Goal: Transaction & Acquisition: Book appointment/travel/reservation

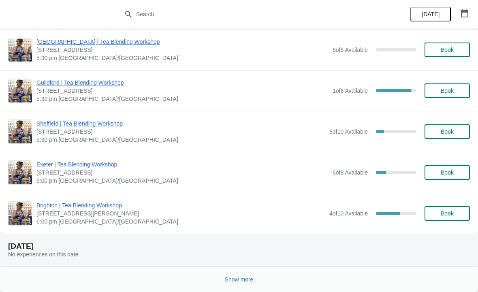
scroll to position [810, 0]
click at [248, 278] on span "Show more" at bounding box center [239, 280] width 29 height 6
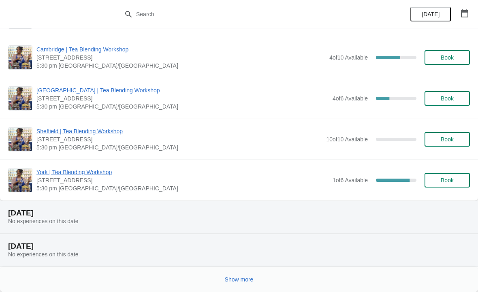
scroll to position [1828, 0]
click at [252, 282] on span "Show more" at bounding box center [239, 280] width 29 height 6
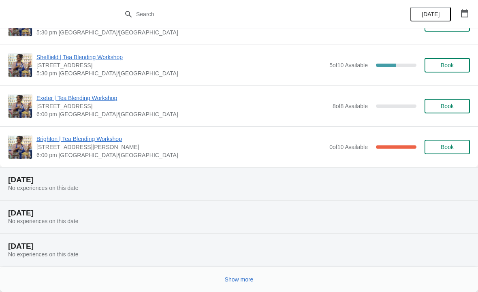
scroll to position [2969, 0]
click at [252, 281] on span "Show more" at bounding box center [239, 280] width 29 height 6
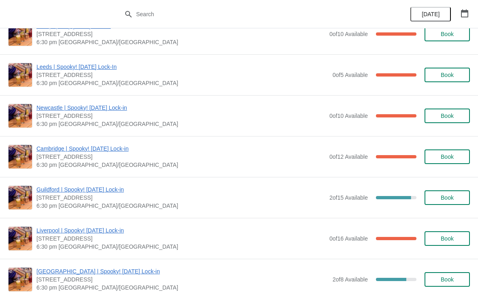
scroll to position [3862, 0]
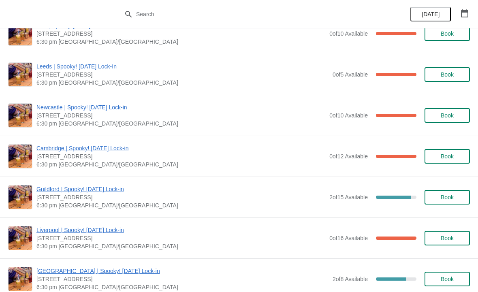
click at [113, 151] on span "Cambridge | Spooky! [DATE] Lock-in" at bounding box center [180, 148] width 289 height 8
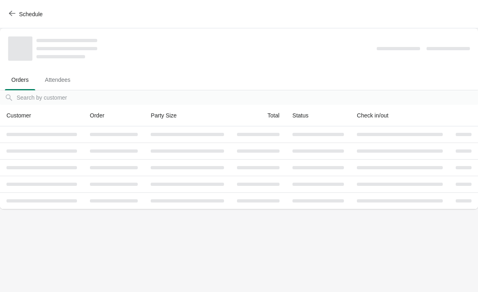
scroll to position [0, 0]
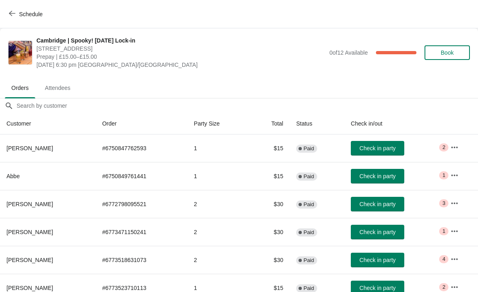
click at [9, 9] on button "Schedule" at bounding box center [26, 14] width 45 height 15
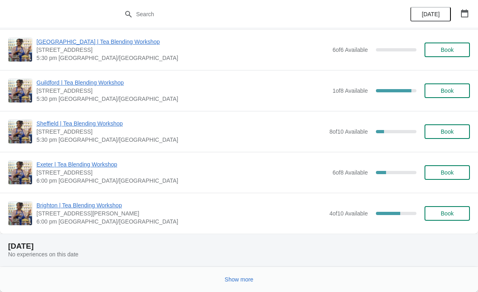
scroll to position [810, 0]
click at [240, 275] on button "Show more" at bounding box center [239, 279] width 35 height 15
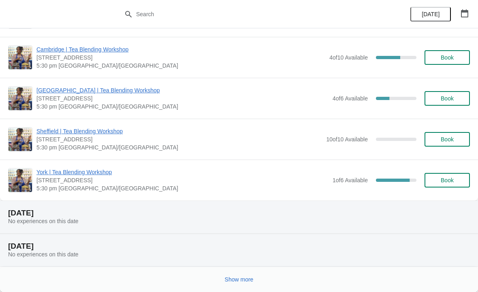
scroll to position [1828, 0]
click at [249, 281] on span "Show more" at bounding box center [239, 280] width 29 height 6
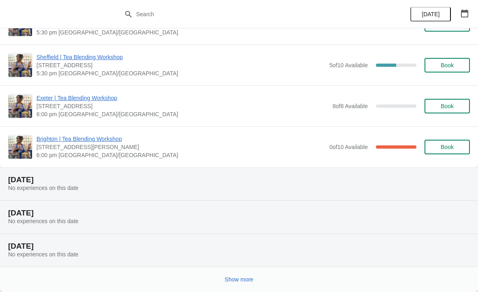
scroll to position [2969, 0]
click at [246, 285] on button "Show more" at bounding box center [239, 279] width 35 height 15
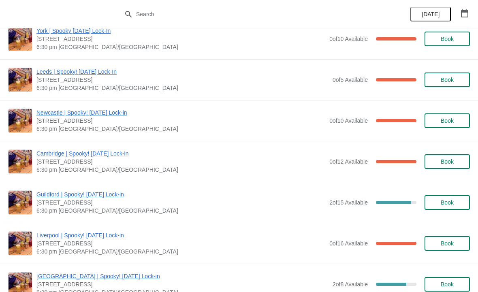
scroll to position [3866, 0]
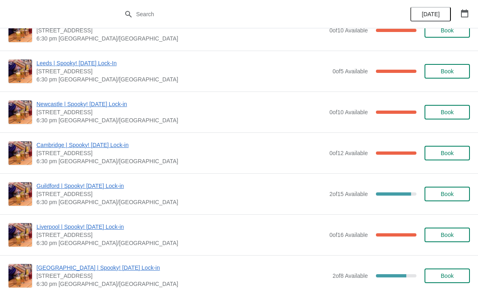
click at [450, 154] on span "Book" at bounding box center [447, 153] width 13 height 6
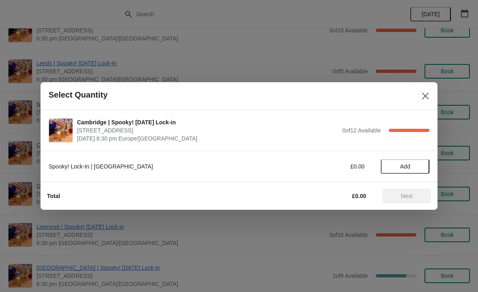
click at [416, 166] on span "Add" at bounding box center [405, 166] width 34 height 6
click at [419, 165] on icon at bounding box center [419, 166] width 3 height 3
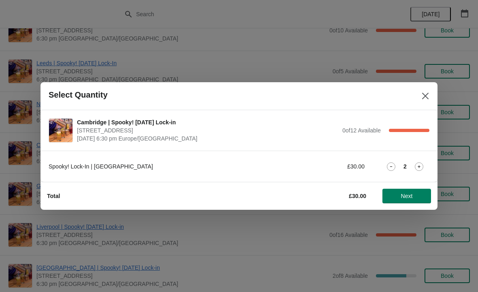
click at [403, 196] on span "Next" at bounding box center [407, 196] width 12 height 6
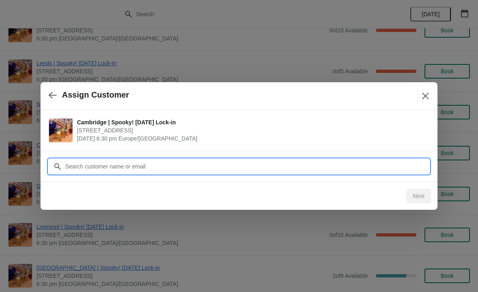
click at [174, 169] on input "Customer" at bounding box center [247, 166] width 365 height 15
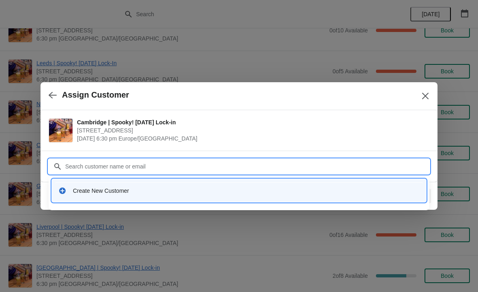
click at [131, 194] on div "Create New Customer" at bounding box center [246, 191] width 347 height 8
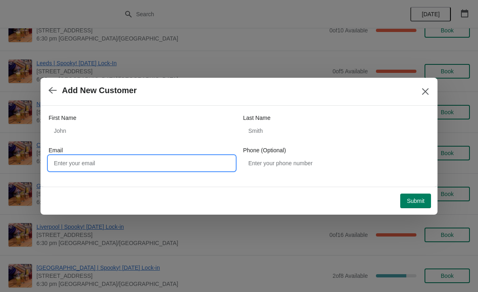
click at [171, 156] on input "Email" at bounding box center [142, 163] width 186 height 15
click at [198, 158] on input "Email" at bounding box center [142, 163] width 186 height 15
paste input "[EMAIL_ADDRESS][DOMAIN_NAME]"
type input "[EMAIL_ADDRESS][DOMAIN_NAME]"
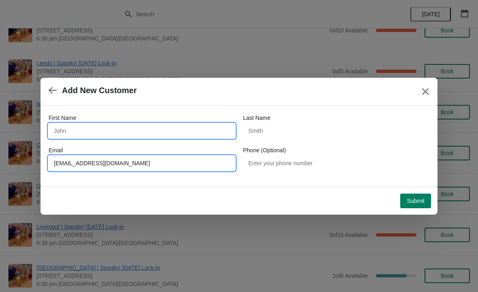
click at [146, 128] on input "First Name" at bounding box center [142, 131] width 186 height 15
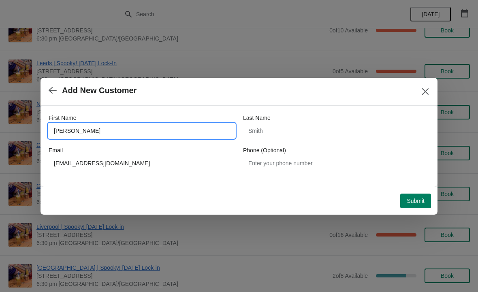
type input "[PERSON_NAME]"
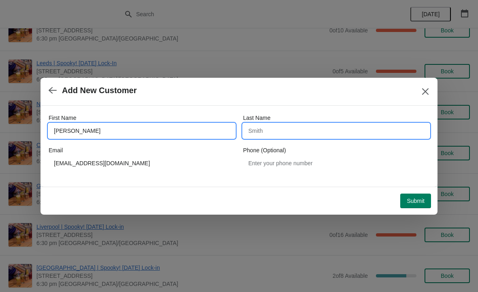
click at [324, 131] on input "Last Name" at bounding box center [336, 131] width 186 height 15
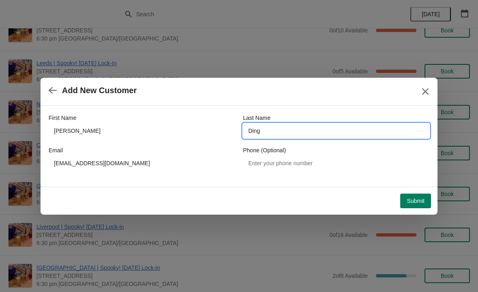
type input "Ding"
click at [415, 198] on span "Submit" at bounding box center [416, 201] width 18 height 6
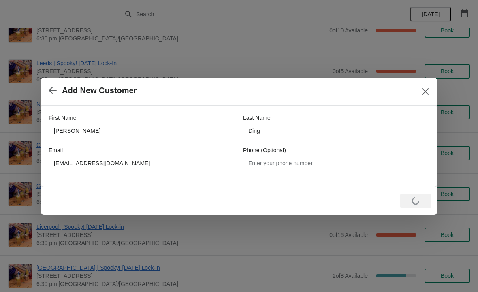
click at [419, 90] on button "Close" at bounding box center [425, 91] width 15 height 15
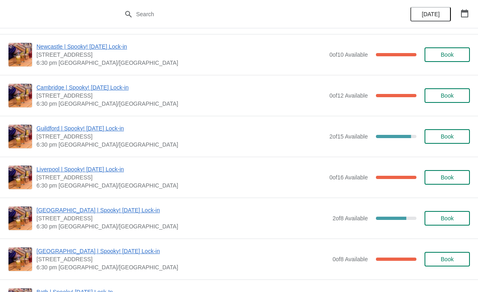
scroll to position [3924, 0]
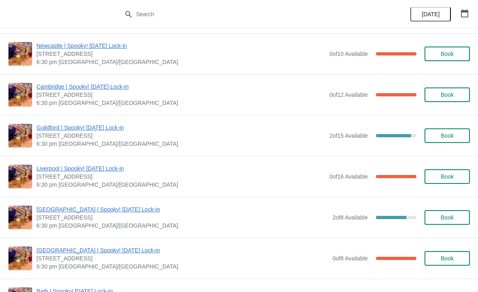
click at [459, 219] on span "Book" at bounding box center [447, 217] width 31 height 6
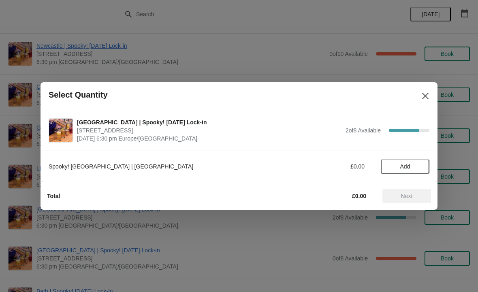
click at [405, 165] on span "Add" at bounding box center [406, 166] width 10 height 6
click at [419, 165] on icon at bounding box center [419, 167] width 9 height 9
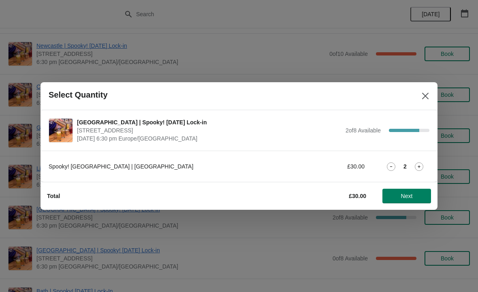
click at [405, 195] on span "Next" at bounding box center [407, 196] width 12 height 6
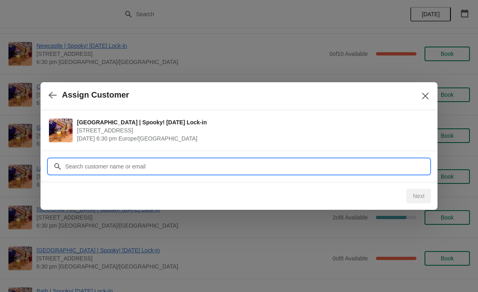
click at [143, 168] on input "Customer" at bounding box center [247, 166] width 365 height 15
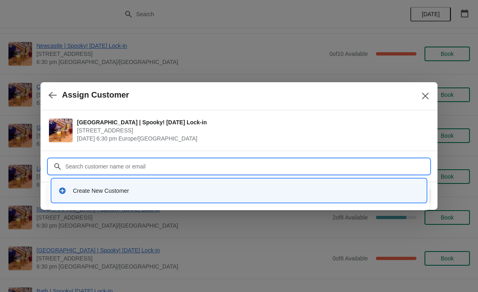
click at [134, 191] on div "Create New Customer" at bounding box center [246, 191] width 347 height 8
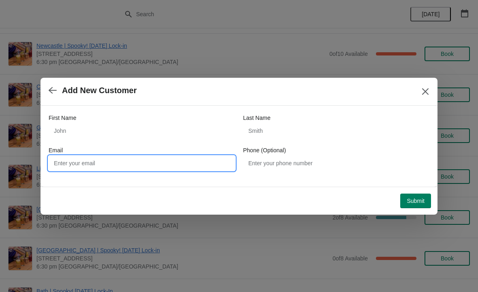
click at [114, 162] on input "Email" at bounding box center [142, 163] width 186 height 15
click at [96, 168] on input "Email" at bounding box center [142, 163] width 186 height 15
paste input "[EMAIL_ADDRESS][DOMAIN_NAME]"
type input "[EMAIL_ADDRESS][DOMAIN_NAME]"
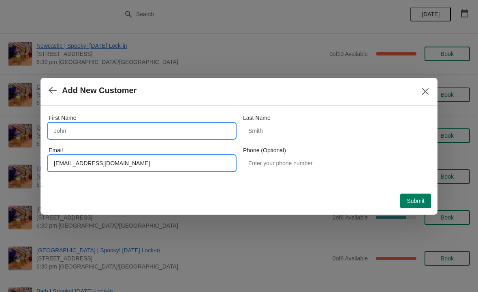
click at [99, 125] on input "First Name" at bounding box center [142, 131] width 186 height 15
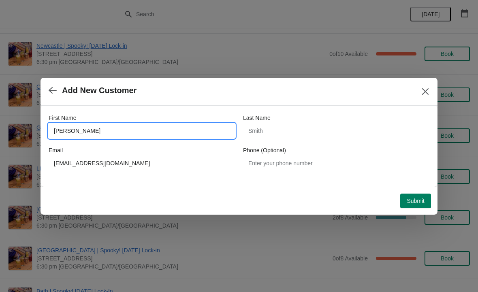
type input "[PERSON_NAME]"
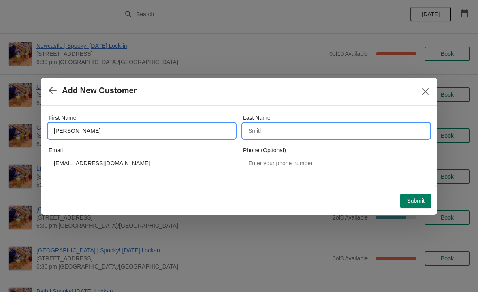
click at [333, 132] on input "Last Name" at bounding box center [336, 131] width 186 height 15
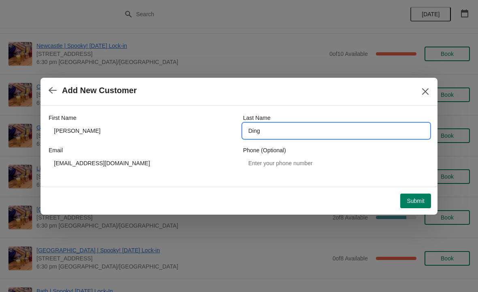
type input "Ding"
click at [421, 198] on span "Submit" at bounding box center [416, 201] width 18 height 6
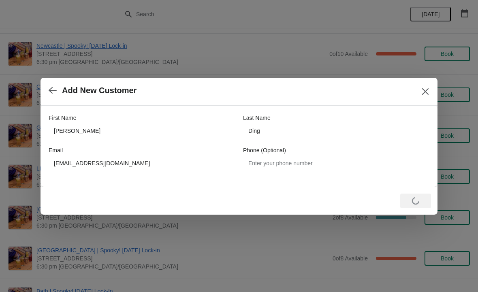
click at [419, 96] on button "Close" at bounding box center [425, 91] width 15 height 15
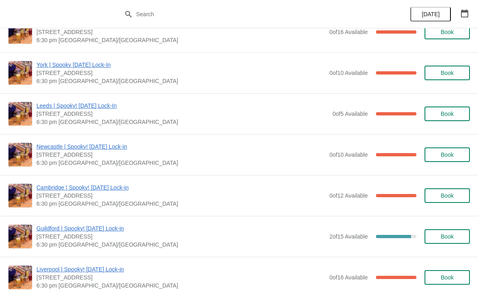
scroll to position [3822, 0]
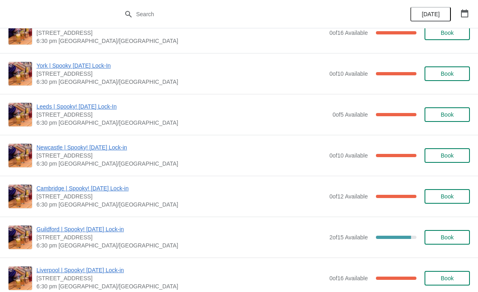
click at [452, 197] on span "Book" at bounding box center [447, 196] width 13 height 6
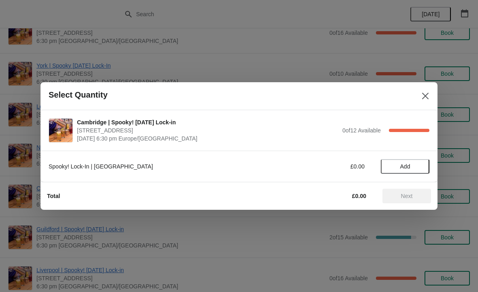
click at [420, 166] on span "Add" at bounding box center [405, 166] width 34 height 6
click at [420, 167] on icon at bounding box center [419, 167] width 9 height 9
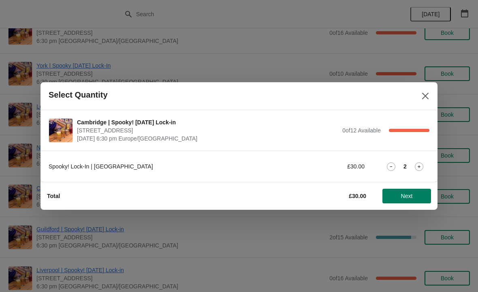
click at [420, 195] on span "Next" at bounding box center [407, 196] width 36 height 6
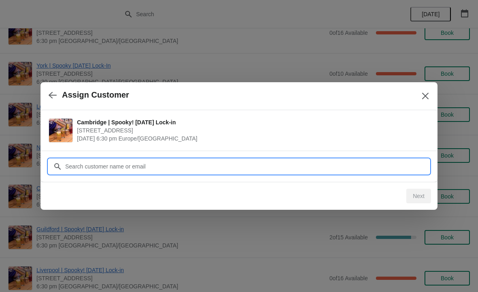
click at [406, 162] on input "Customer" at bounding box center [247, 166] width 365 height 15
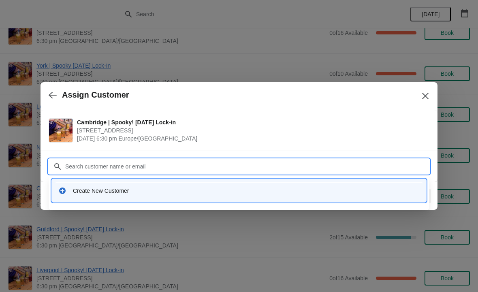
click at [129, 190] on div "Create New Customer" at bounding box center [246, 191] width 347 height 8
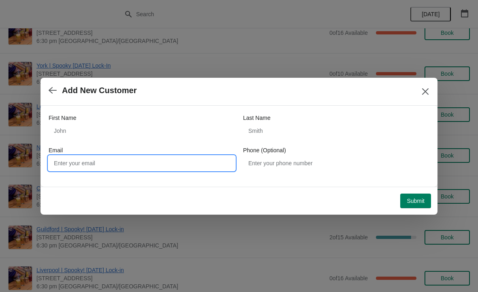
click at [167, 160] on input "Email" at bounding box center [142, 163] width 186 height 15
click at [107, 160] on input "Email" at bounding box center [142, 163] width 186 height 15
paste input "[EMAIL_ADDRESS][DOMAIN_NAME]"
type input "[EMAIL_ADDRESS][DOMAIN_NAME]"
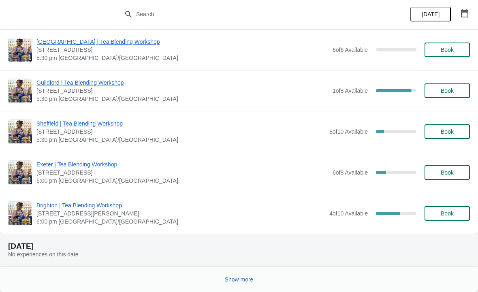
scroll to position [810, 0]
click at [240, 285] on button "Show more" at bounding box center [239, 279] width 35 height 15
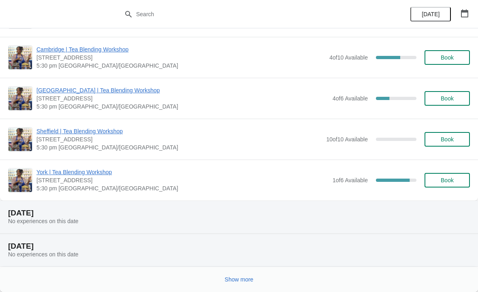
scroll to position [1828, 0]
click at [251, 278] on span "Show more" at bounding box center [239, 280] width 29 height 6
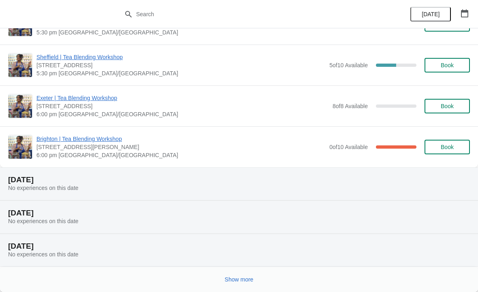
scroll to position [2969, 0]
click at [245, 278] on span "Show more" at bounding box center [239, 280] width 29 height 6
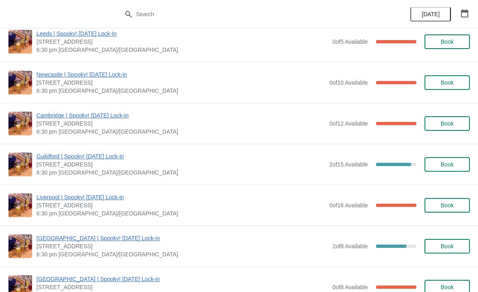
scroll to position [3897, 0]
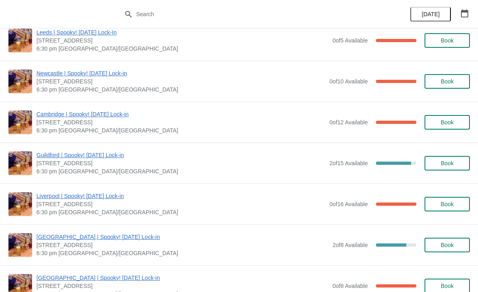
click at [450, 122] on span "Book" at bounding box center [447, 122] width 13 height 6
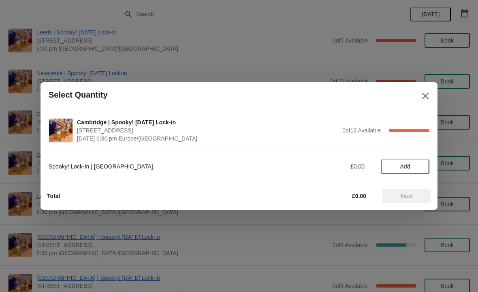
click at [408, 168] on span "Add" at bounding box center [406, 166] width 10 height 6
click at [420, 164] on icon at bounding box center [419, 167] width 9 height 9
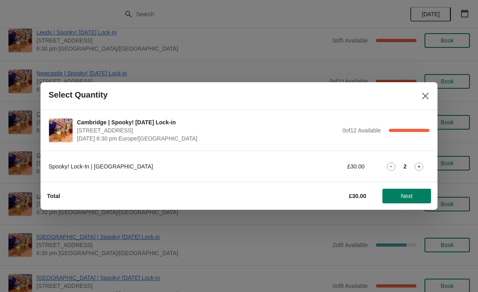
click at [415, 193] on span "Next" at bounding box center [407, 196] width 36 height 6
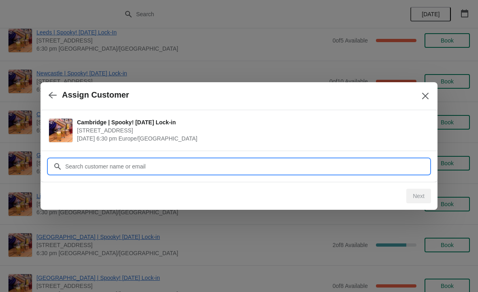
click at [163, 169] on input "Customer" at bounding box center [247, 166] width 365 height 15
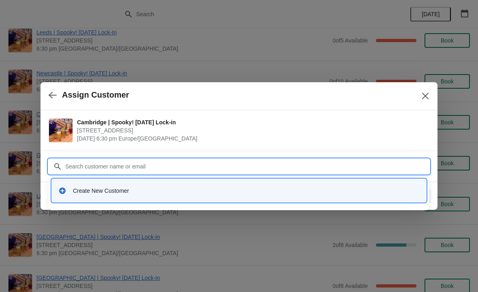
click at [125, 191] on div "Create New Customer" at bounding box center [246, 191] width 347 height 8
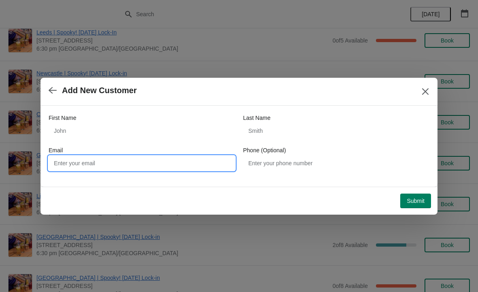
click at [105, 160] on input "Email" at bounding box center [142, 163] width 186 height 15
click at [101, 162] on input "Email" at bounding box center [142, 163] width 186 height 15
paste input "[EMAIL_ADDRESS][DOMAIN_NAME]"
type input "[EMAIL_ADDRESS][DOMAIN_NAME]"
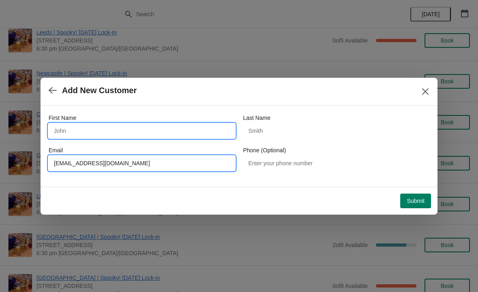
click at [102, 125] on input "First Name" at bounding box center [142, 131] width 186 height 15
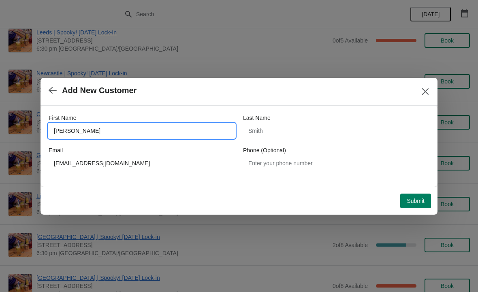
type input "[PERSON_NAME]"
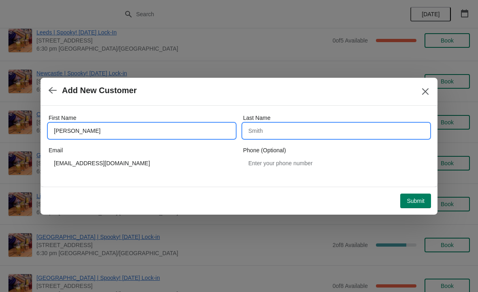
click at [304, 126] on input "Last Name" at bounding box center [336, 131] width 186 height 15
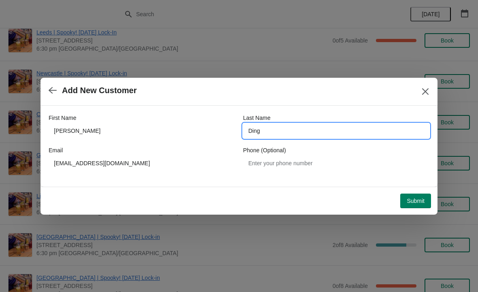
type input "Ding"
click at [409, 204] on span "Submit" at bounding box center [416, 201] width 18 height 6
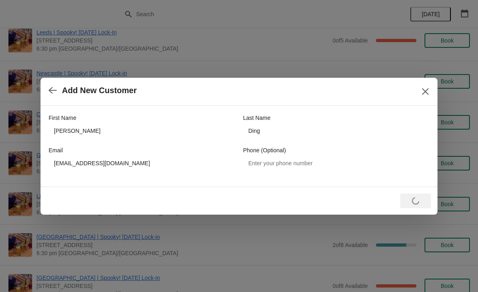
click at [425, 91] on icon "Close" at bounding box center [425, 91] width 6 height 6
